Goal: Task Accomplishment & Management: Complete application form

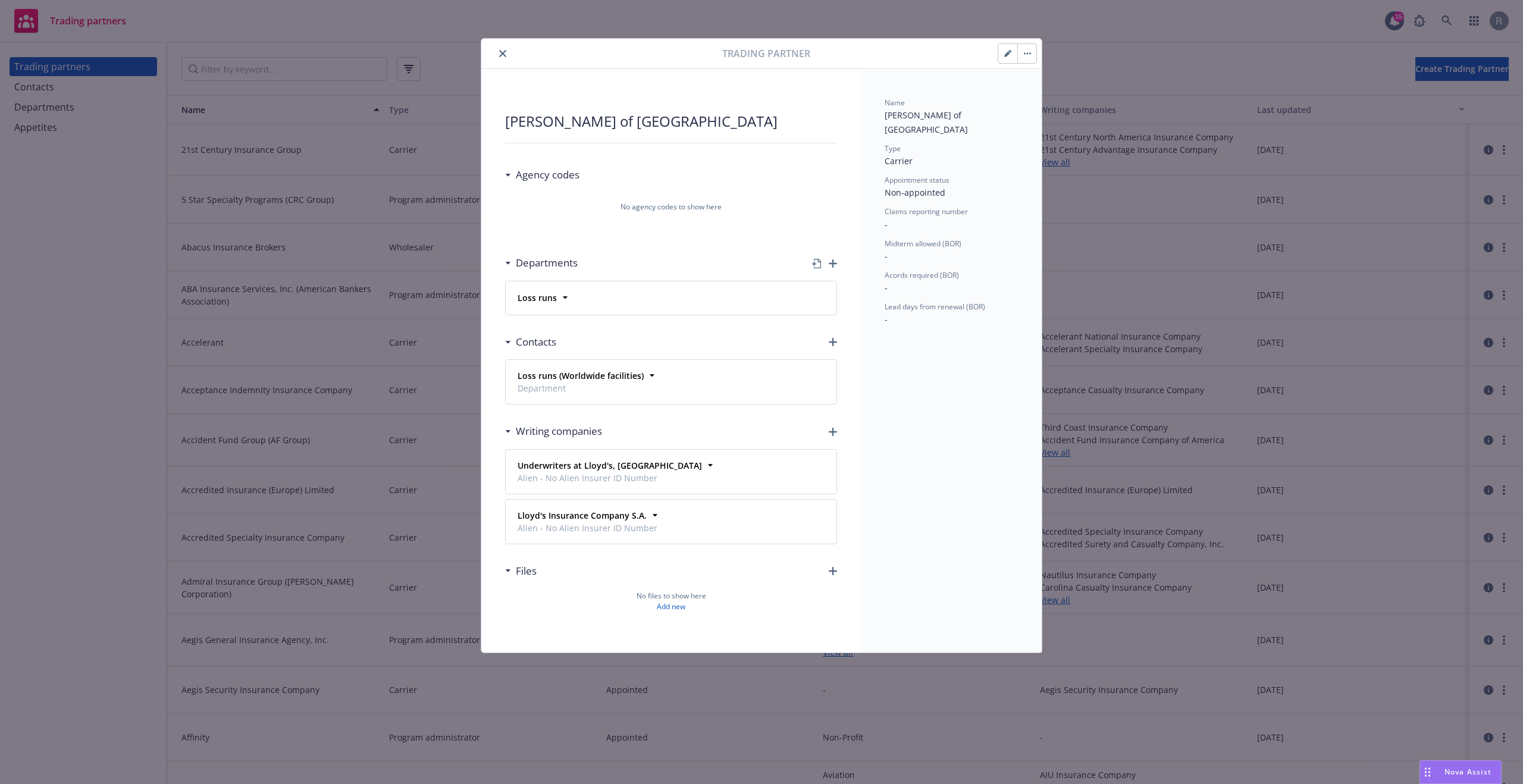
click at [1032, 56] on button "button" at bounding box center [1027, 54] width 19 height 19
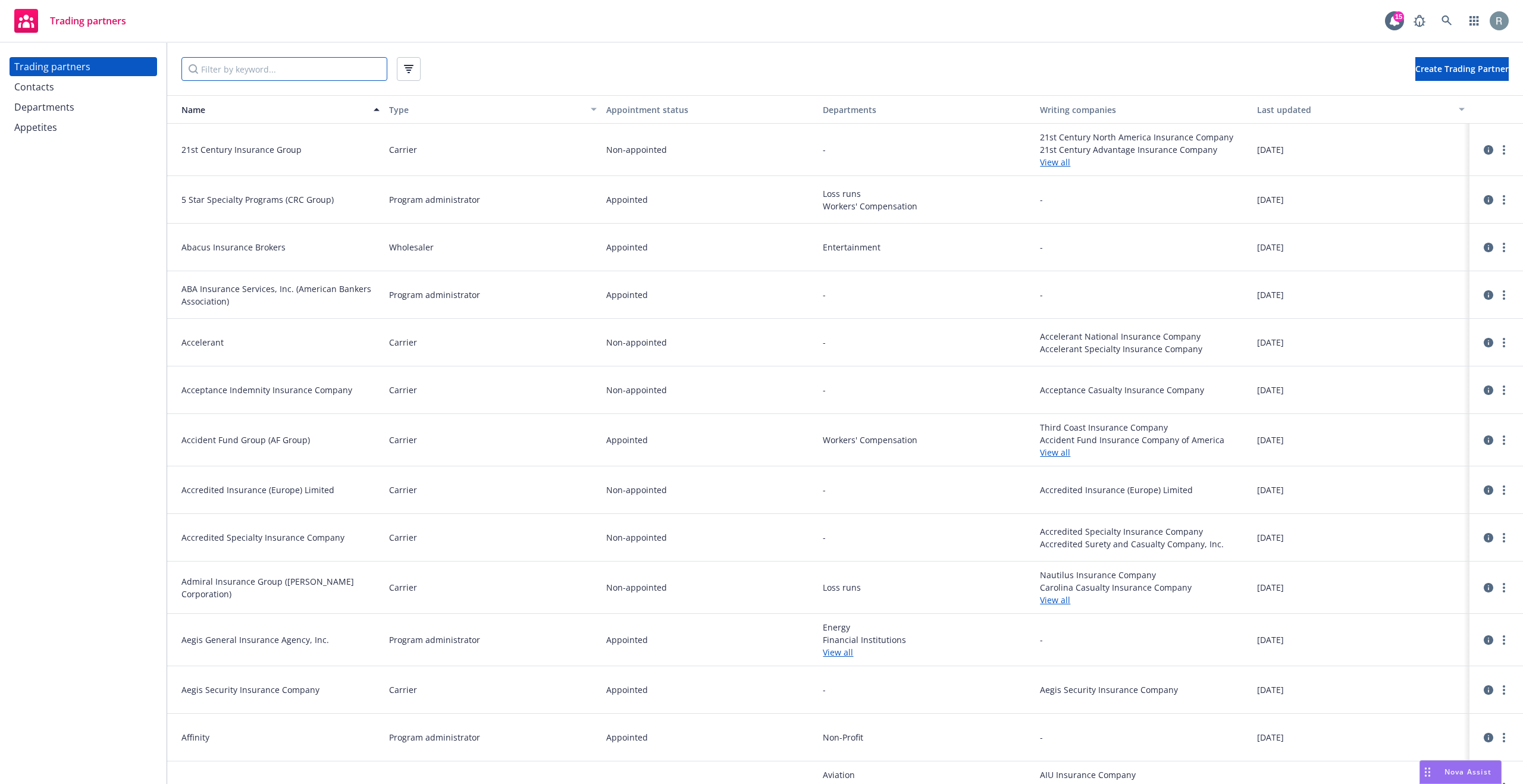
click at [265, 70] on input "Filter by keyword..." at bounding box center [284, 69] width 206 height 24
click at [654, 98] on button "Appointment status" at bounding box center [710, 109] width 217 height 28
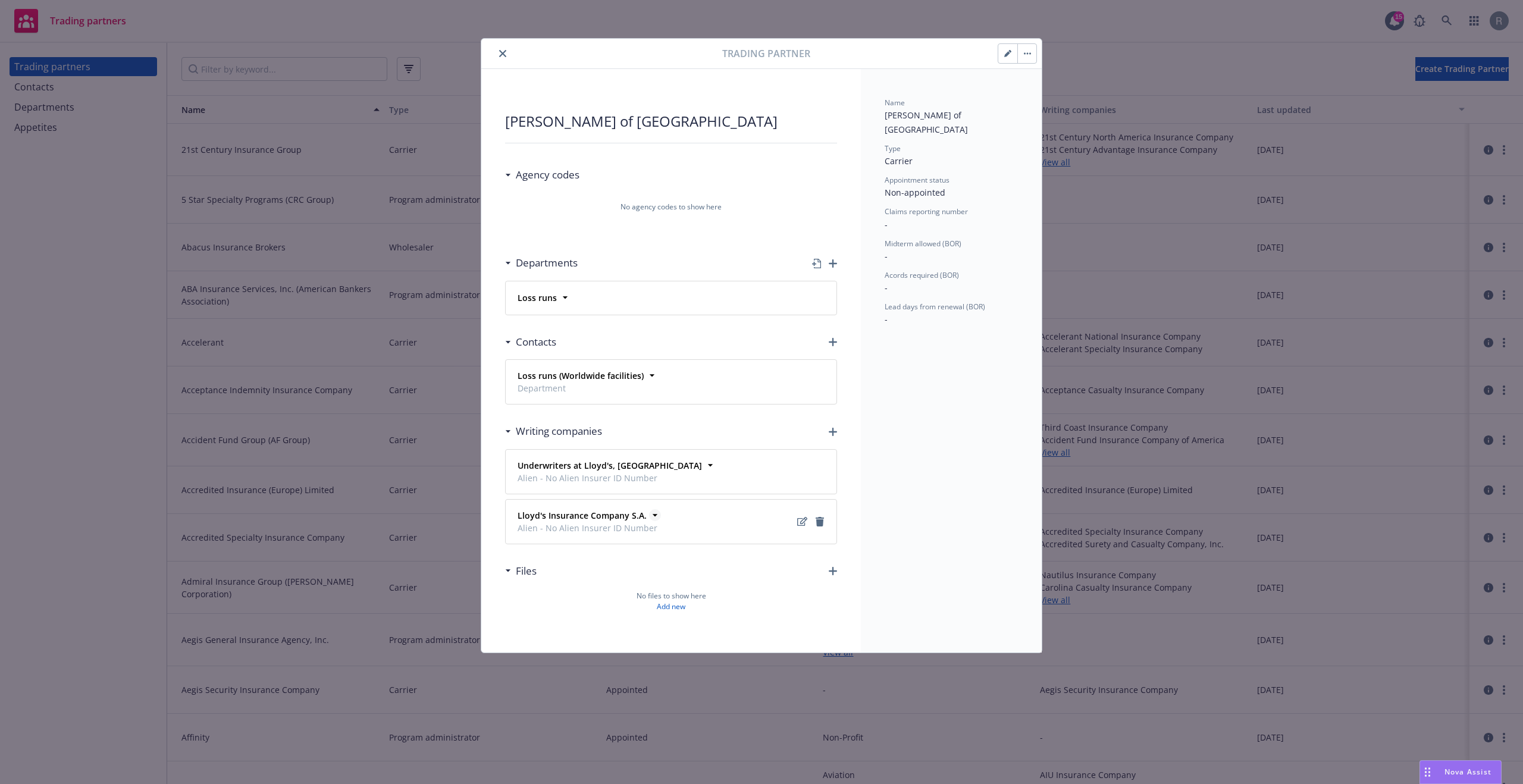
click at [649, 519] on icon at bounding box center [654, 514] width 12 height 12
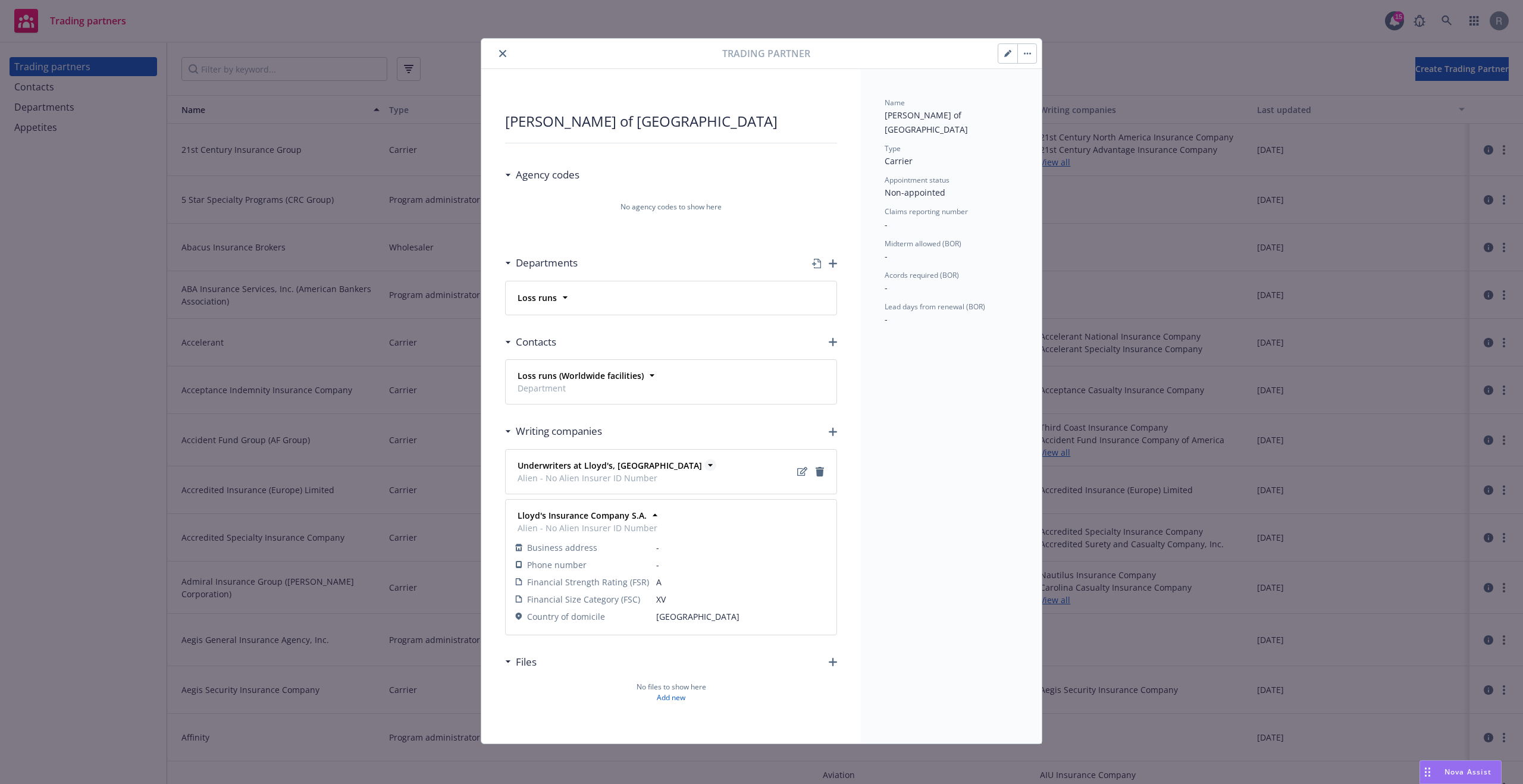
click at [704, 462] on icon at bounding box center [710, 465] width 12 height 12
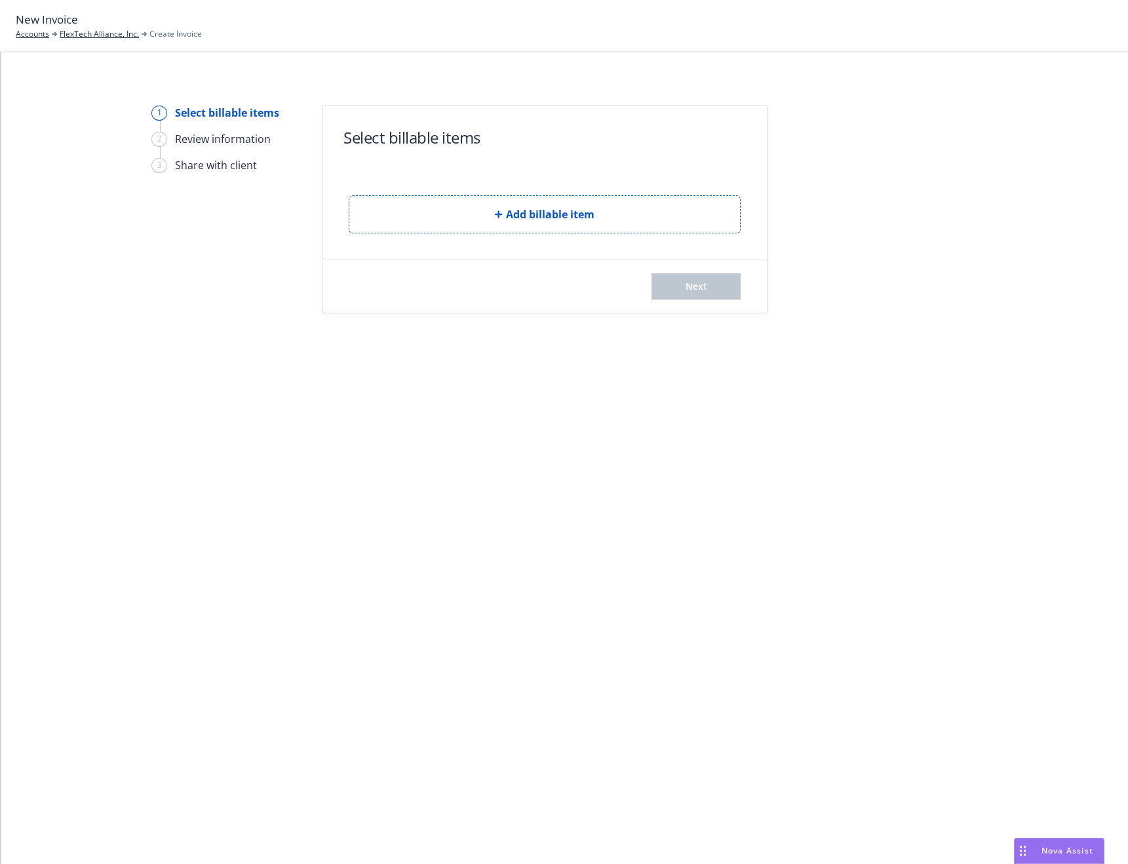
click at [1020, 329] on div "1 Select billable items 2 Review information 3 Share with client Select billabl…" at bounding box center [564, 458] width 1127 height 812
click at [555, 217] on span "Add billable item" at bounding box center [550, 214] width 88 height 16
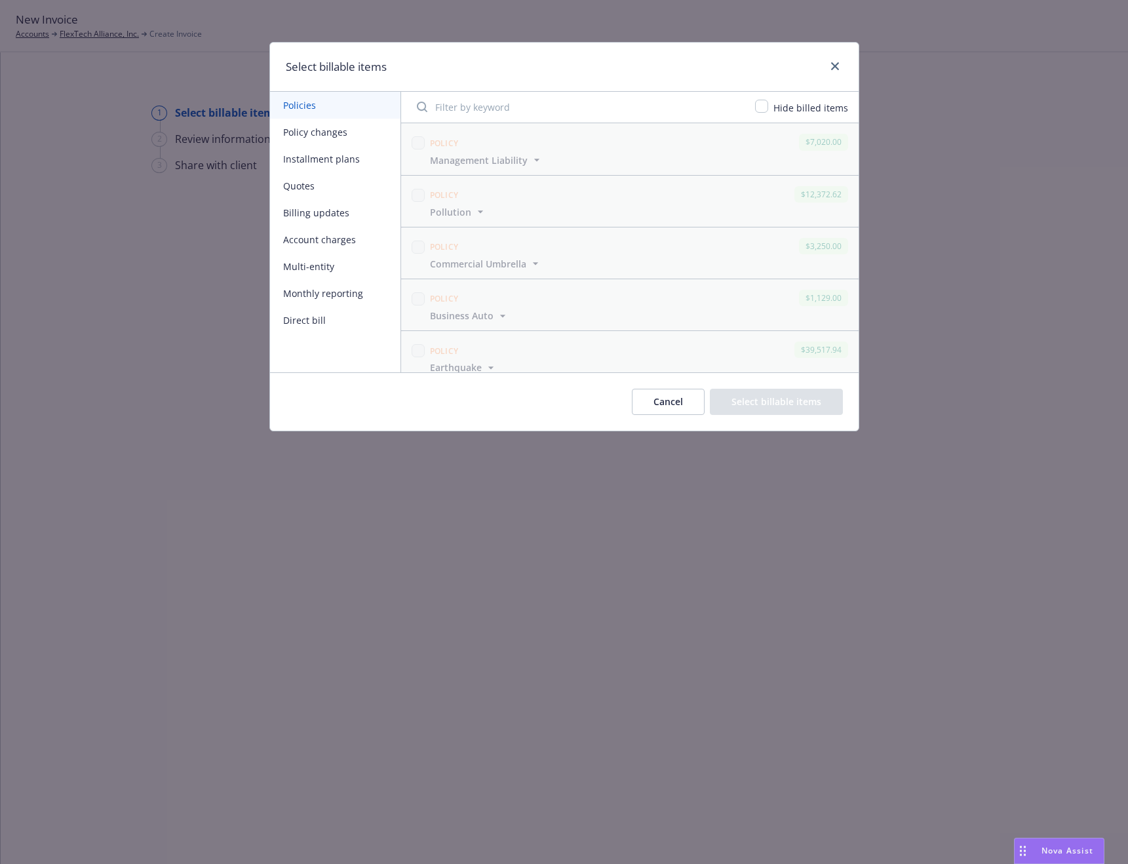
click at [355, 163] on button "Installment plans" at bounding box center [335, 159] width 130 height 27
